Goal: Task Accomplishment & Management: Manage account settings

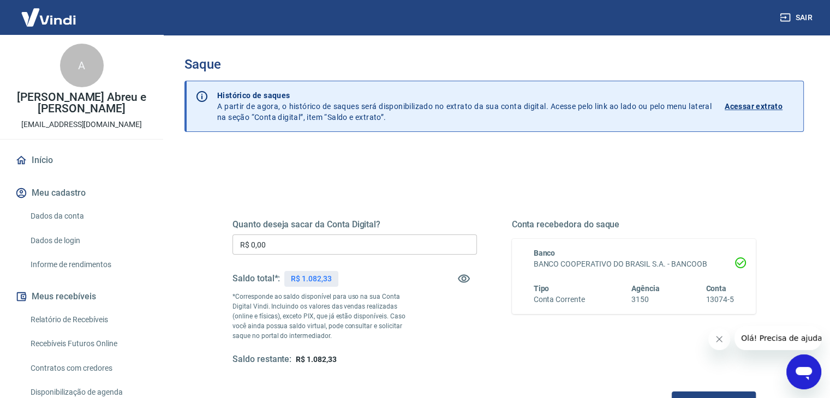
click at [314, 268] on div "Saldo total*: R$ 1.082,33" at bounding box center [285, 279] width 106 height 26
click at [313, 282] on p "R$ 1.082,33" at bounding box center [311, 278] width 40 height 11
copy div "R$ 1.082,33"
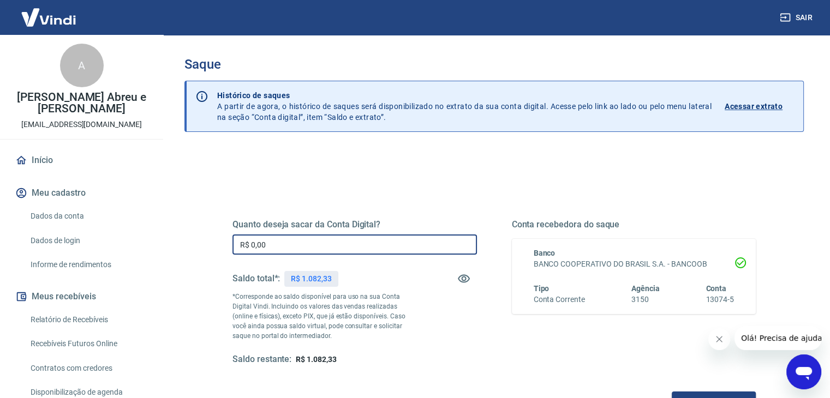
drag, startPoint x: 306, startPoint y: 240, endPoint x: 172, endPoint y: 241, distance: 133.1
click at [181, 241] on div "Saque Histórico de saques A partir de agora, o histórico de saques será disponi…" at bounding box center [493, 247] width 645 height 425
paste input "1.082,33"
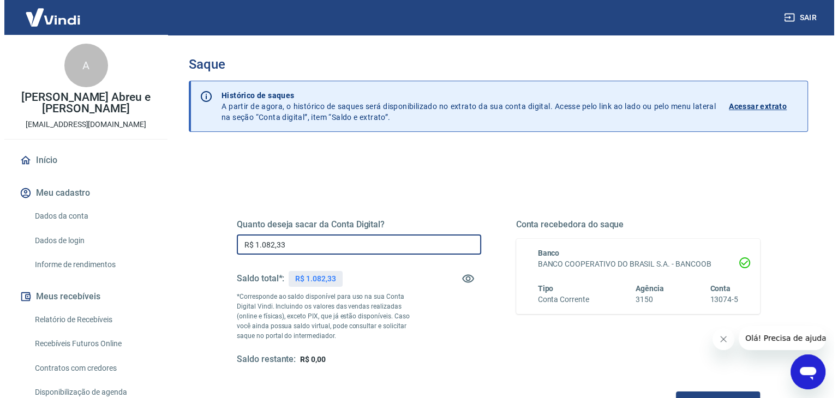
scroll to position [109, 0]
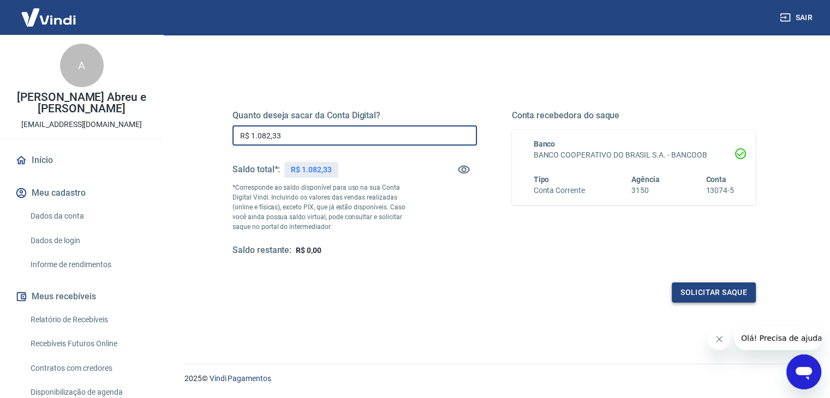
type input "R$ 1.082,33"
click at [709, 288] on button "Solicitar saque" at bounding box center [714, 293] width 84 height 20
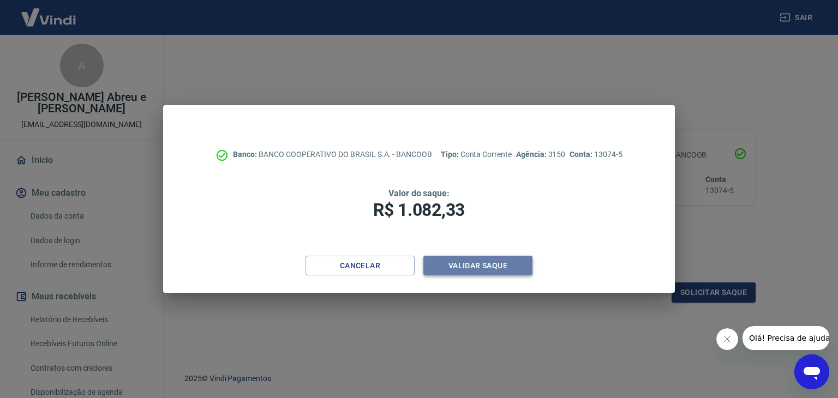
click at [485, 265] on button "Validar saque" at bounding box center [477, 266] width 109 height 20
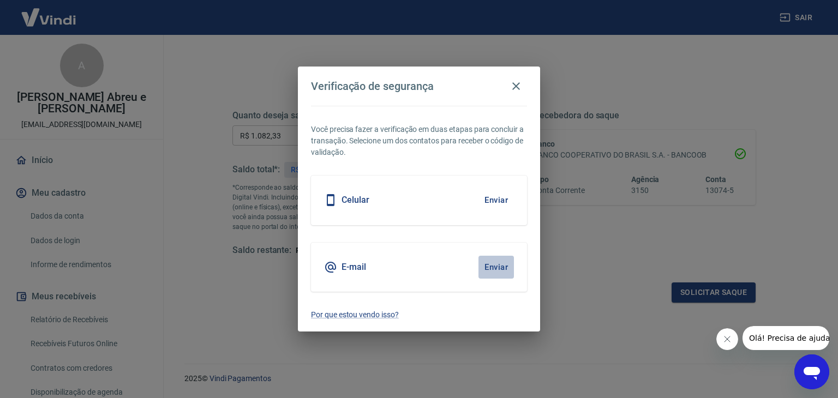
click at [494, 260] on button "Enviar" at bounding box center [496, 267] width 35 height 23
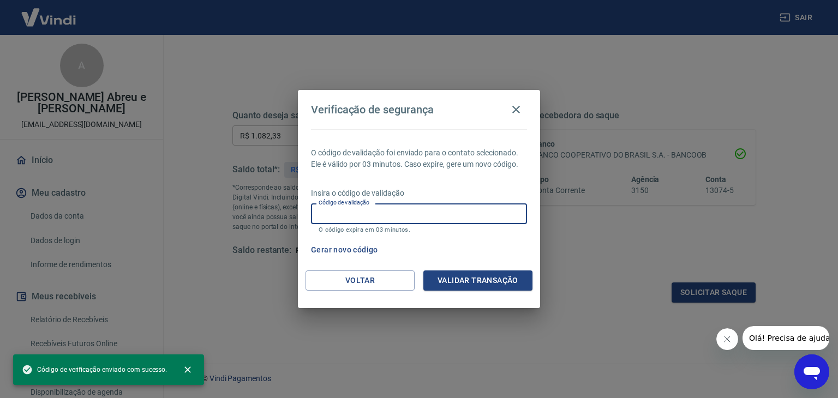
click at [404, 213] on input "Código de validação" at bounding box center [419, 214] width 216 height 20
paste input "673189"
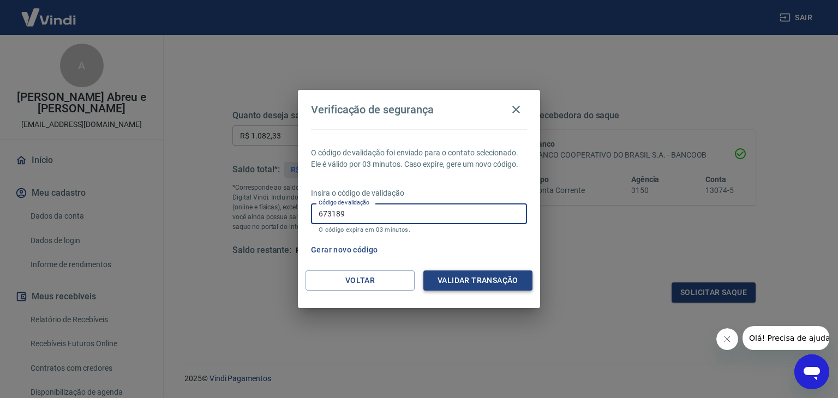
type input "673189"
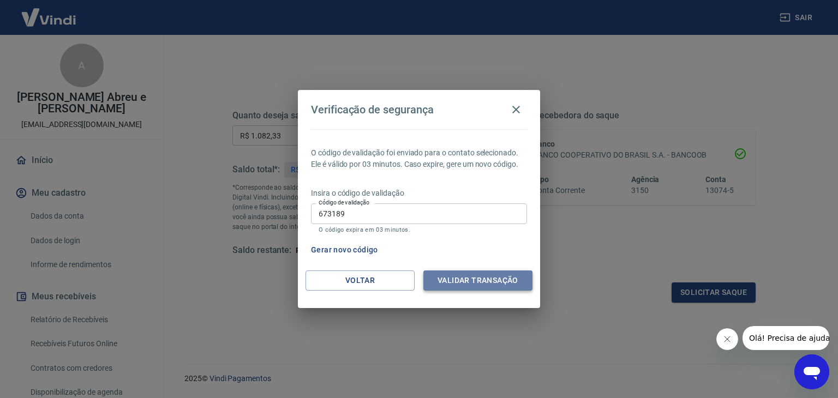
click at [459, 280] on button "Validar transação" at bounding box center [477, 281] width 109 height 20
